Goal: Information Seeking & Learning: Learn about a topic

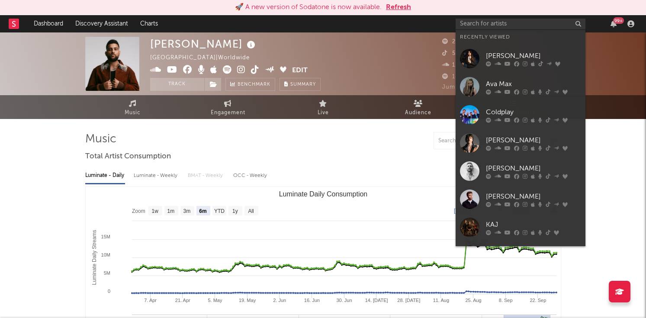
select select "6m"
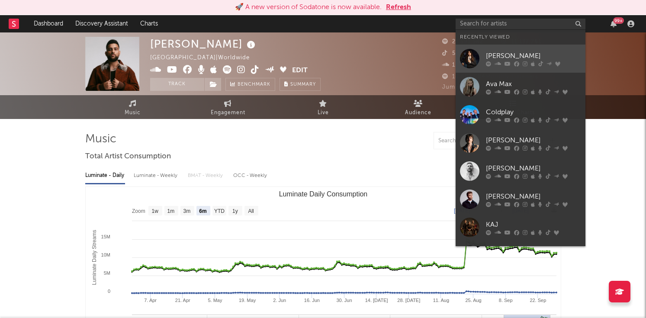
click at [500, 61] on icon at bounding box center [497, 63] width 6 height 5
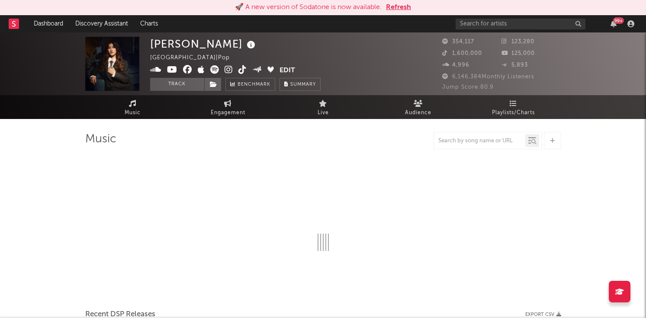
select select "6m"
